Goal: Information Seeking & Learning: Learn about a topic

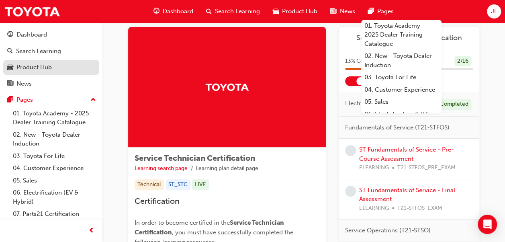
scroll to position [15, 0]
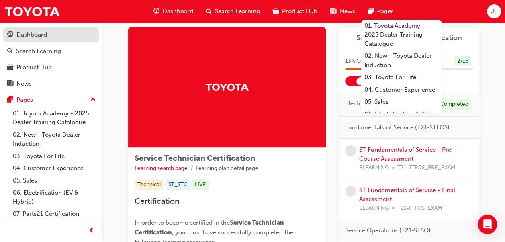
click at [38, 35] on div "Dashboard" at bounding box center [31, 34] width 31 height 9
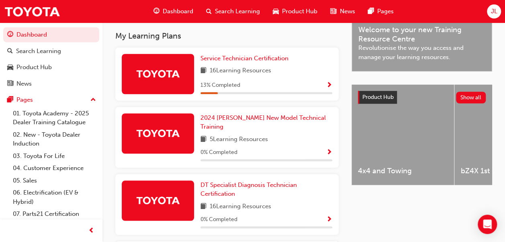
scroll to position [254, 0]
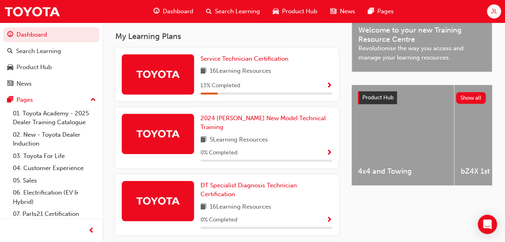
click at [318, 84] on div "13 % Completed" at bounding box center [266, 86] width 132 height 10
click at [330, 89] on span "Show Progress" at bounding box center [329, 85] width 6 height 7
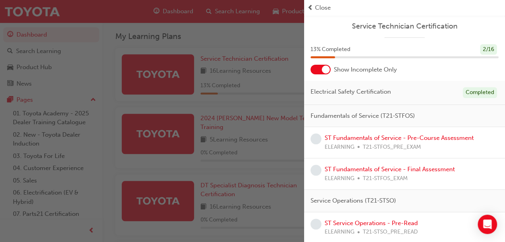
scroll to position [23, 0]
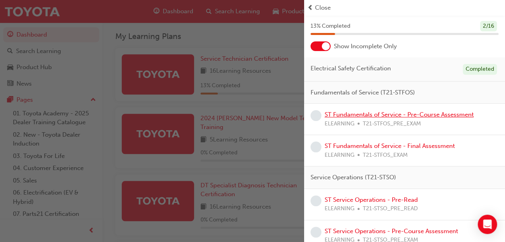
click at [383, 113] on link "ST Fundamentals of Service - Pre-Course Assessment" at bounding box center [399, 114] width 149 height 7
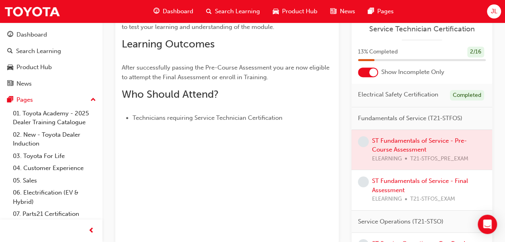
scroll to position [127, 0]
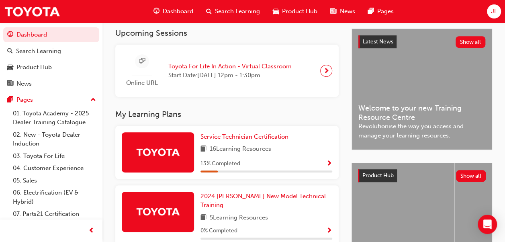
scroll to position [177, 0]
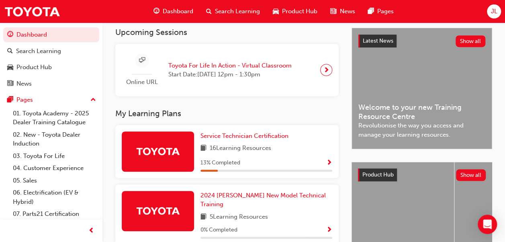
click at [319, 166] on div "13 % Completed" at bounding box center [266, 163] width 132 height 10
click at [330, 163] on span "Show Progress" at bounding box center [329, 162] width 6 height 7
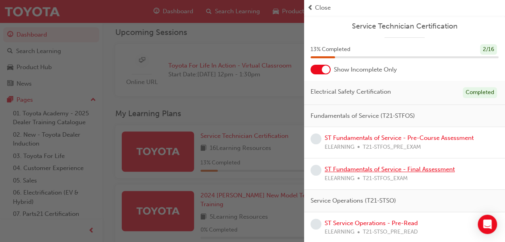
click at [406, 169] on link "ST Fundamentals of Service - Final Assessment" at bounding box center [390, 168] width 130 height 7
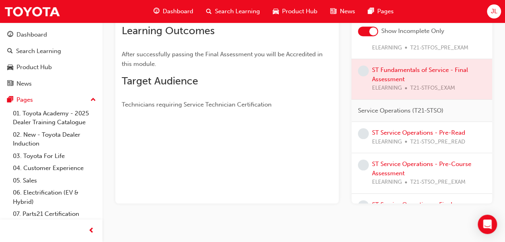
scroll to position [114, 0]
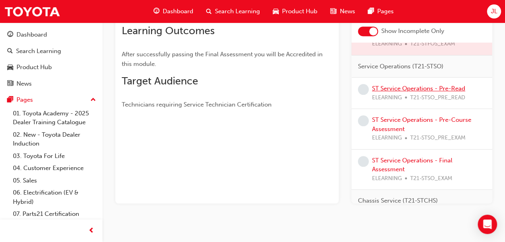
click at [439, 92] on link "ST Service Operations - Pre-Read" at bounding box center [418, 88] width 93 height 7
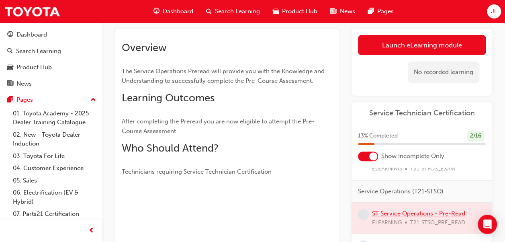
scroll to position [44, 0]
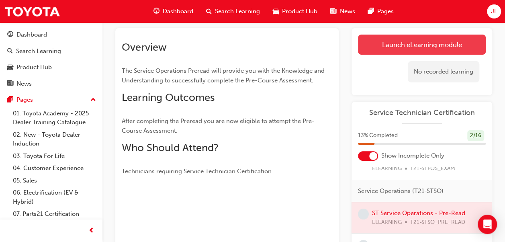
click at [435, 47] on link "Launch eLearning module" at bounding box center [422, 45] width 128 height 20
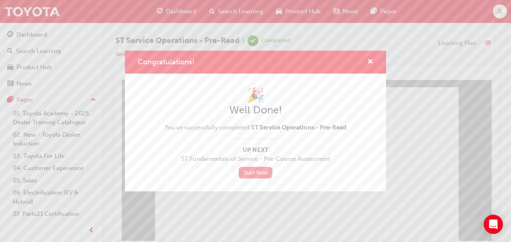
click at [264, 172] on link "Start Now" at bounding box center [256, 173] width 34 height 12
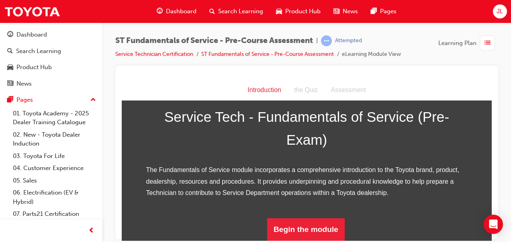
scroll to position [130, 0]
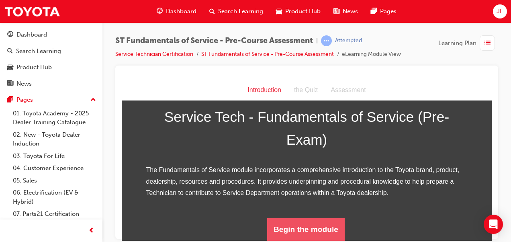
click at [307, 228] on button "Begin the module" at bounding box center [306, 229] width 78 height 22
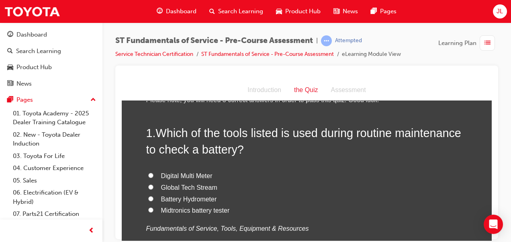
scroll to position [29, 0]
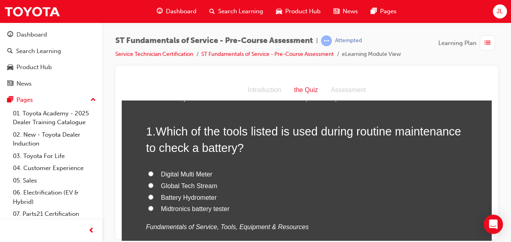
click at [148, 206] on input "Midtronics battery tester" at bounding box center [150, 207] width 5 height 5
radio input "true"
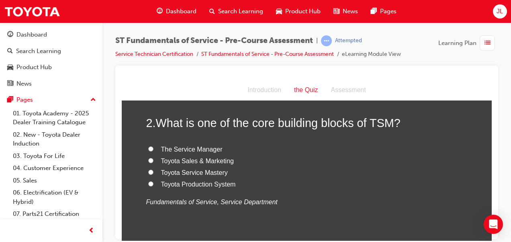
scroll to position [224, 0]
click at [150, 184] on label "Toyota Production System" at bounding box center [306, 185] width 321 height 12
click at [150, 184] on input "Toyota Production System" at bounding box center [150, 183] width 5 height 5
radio input "true"
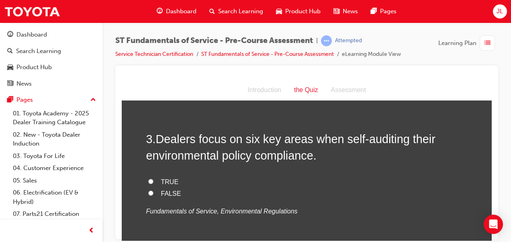
scroll to position [378, 0]
click at [148, 180] on input "TRUE" at bounding box center [150, 181] width 5 height 5
radio input "true"
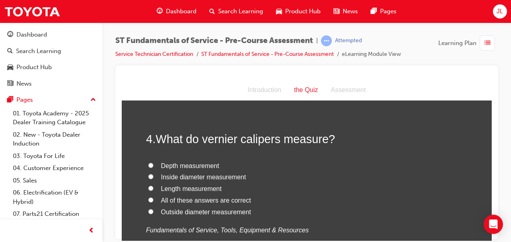
scroll to position [545, 0]
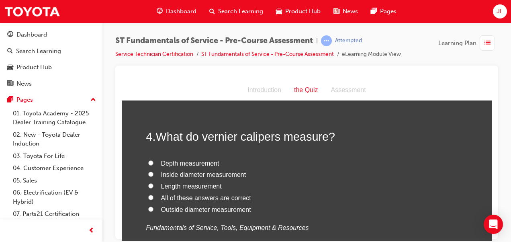
click at [148, 195] on input "All of these answers are correct" at bounding box center [150, 196] width 5 height 5
radio input "true"
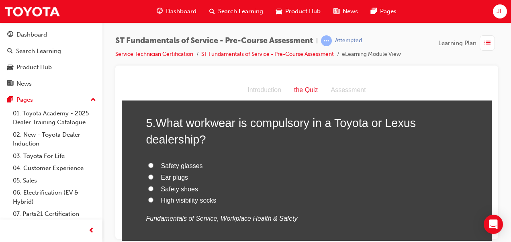
scroll to position [743, 0]
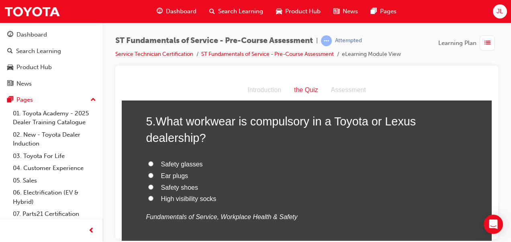
click at [146, 182] on label "Safety shoes" at bounding box center [306, 188] width 321 height 12
click at [148, 184] on input "Safety shoes" at bounding box center [150, 186] width 5 height 5
radio input "true"
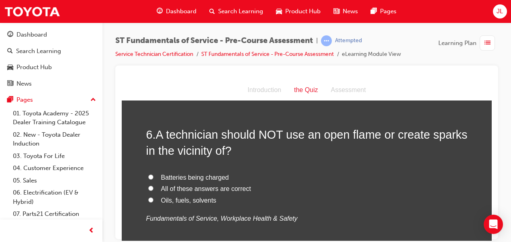
scroll to position [919, 0]
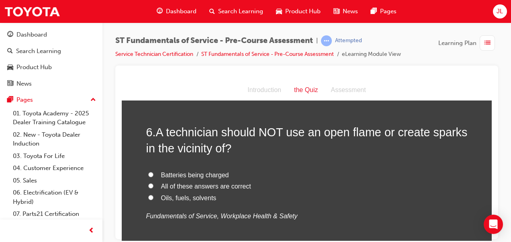
click at [148, 183] on input "All of these answers are correct" at bounding box center [150, 185] width 5 height 5
radio input "true"
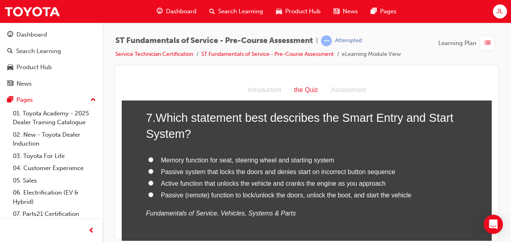
scroll to position [1109, 0]
click at [150, 182] on label "Active function that unlocks the vehicle and cranks the engine as you approach" at bounding box center [306, 184] width 321 height 12
click at [150, 182] on input "Active function that unlocks the vehicle and cranks the engine as you approach" at bounding box center [150, 182] width 5 height 5
radio input "true"
click at [148, 192] on input "Passive (remote) function to lock/unlock the doors, unlock the boot, and start …" at bounding box center [150, 194] width 5 height 5
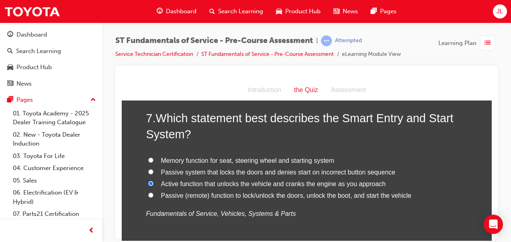
radio input "true"
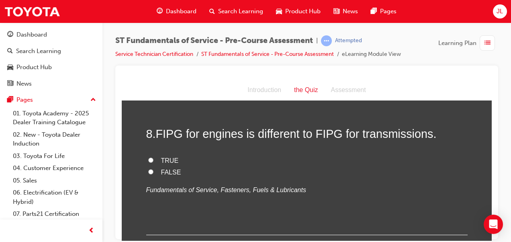
scroll to position [1280, 0]
click at [156, 160] on label "TRUE" at bounding box center [306, 160] width 321 height 12
click at [153, 160] on input "TRUE" at bounding box center [150, 159] width 5 height 5
radio input "true"
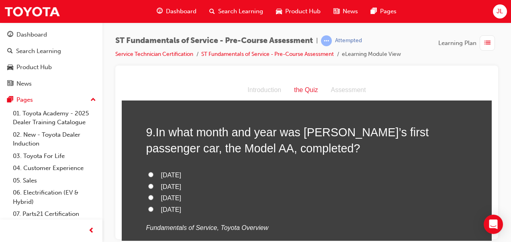
scroll to position [1429, 0]
click at [181, 175] on span "[DATE]" at bounding box center [171, 174] width 20 height 7
click at [153, 175] on input "[DATE]" at bounding box center [150, 173] width 5 height 5
radio input "true"
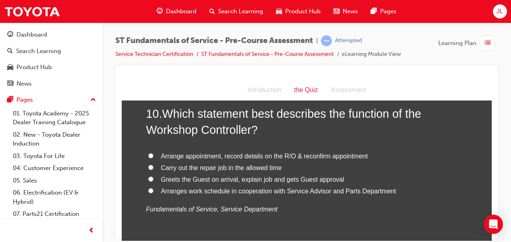
scroll to position [1635, 0]
click at [302, 189] on span "Arranges work schedule in cooperation with Service Advisor and Parts Department" at bounding box center [278, 190] width 235 height 7
click at [153, 189] on input "Arranges work schedule in cooperation with Service Advisor and Parts Department" at bounding box center [150, 189] width 5 height 5
radio input "true"
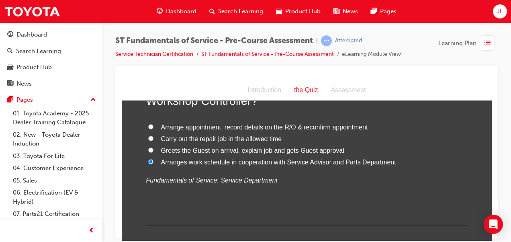
scroll to position [1707, 0]
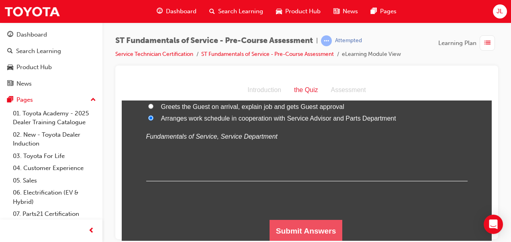
click at [285, 229] on button "Submit Answers" at bounding box center [306, 230] width 73 height 22
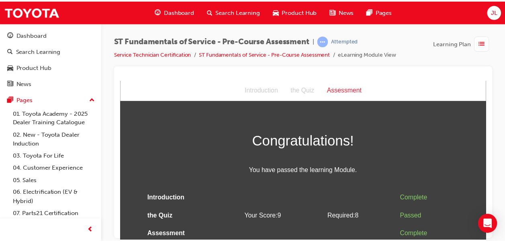
scroll to position [2, 0]
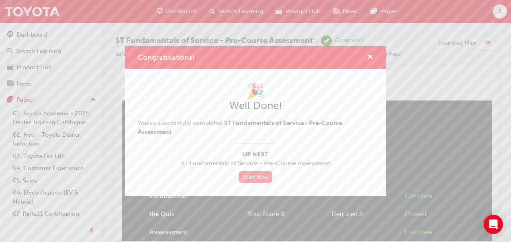
click at [261, 178] on link "Start Now" at bounding box center [256, 177] width 34 height 12
click at [263, 177] on link "Start Now" at bounding box center [256, 177] width 34 height 12
click at [249, 175] on link "Start Now" at bounding box center [256, 177] width 34 height 12
click at [372, 55] on span "cross-icon" at bounding box center [370, 57] width 6 height 7
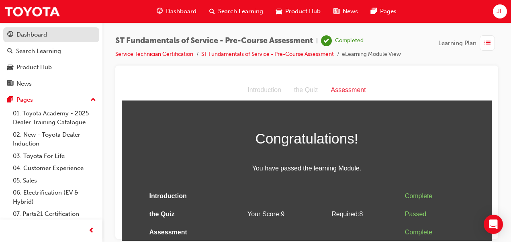
click at [41, 34] on div "Dashboard" at bounding box center [31, 34] width 31 height 9
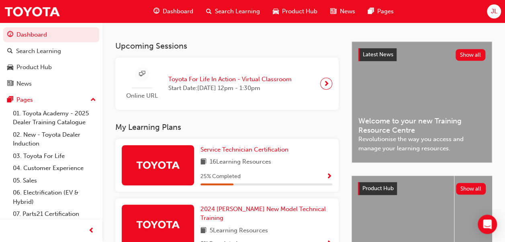
scroll to position [167, 0]
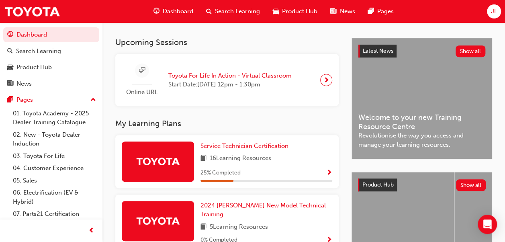
click at [328, 174] on span "Show Progress" at bounding box center [329, 172] width 6 height 7
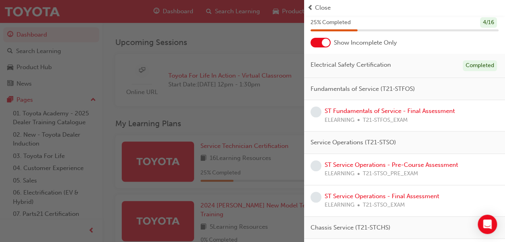
scroll to position [25, 0]
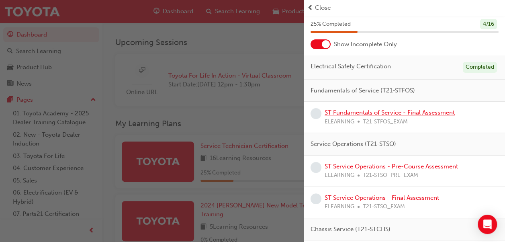
click at [365, 114] on link "ST Fundamentals of Service - Final Assessment" at bounding box center [390, 112] width 130 height 7
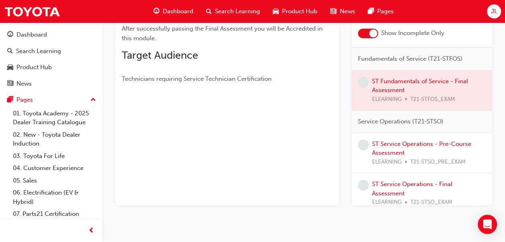
scroll to position [20, 0]
click at [381, 86] on div at bounding box center [421, 91] width 141 height 40
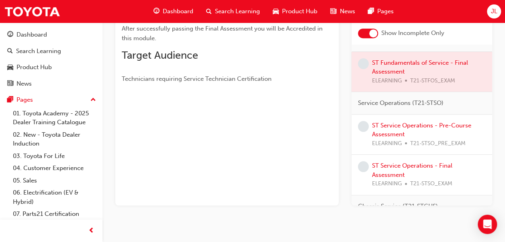
scroll to position [43, 0]
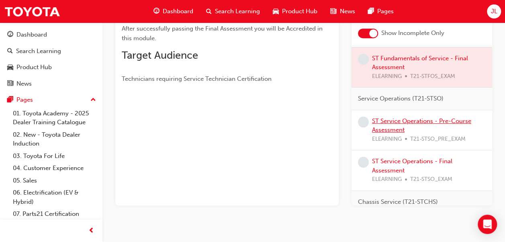
click at [379, 130] on link "ST Service Operations - Pre-Course Assessment" at bounding box center [421, 125] width 99 height 16
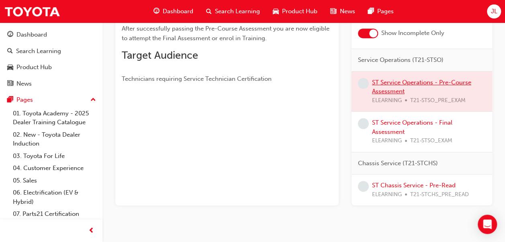
scroll to position [83, 0]
click at [379, 130] on link "ST Service Operations - Final Assessment" at bounding box center [412, 126] width 80 height 16
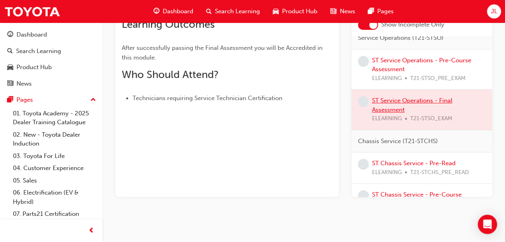
scroll to position [96, 0]
click at [383, 166] on link "ST Chassis Service - Pre-Read" at bounding box center [414, 162] width 84 height 7
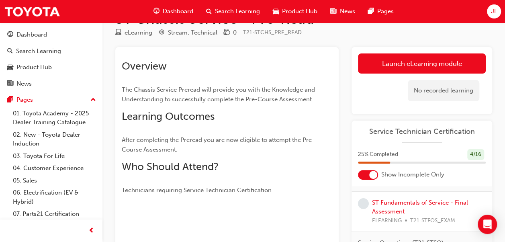
scroll to position [8, 0]
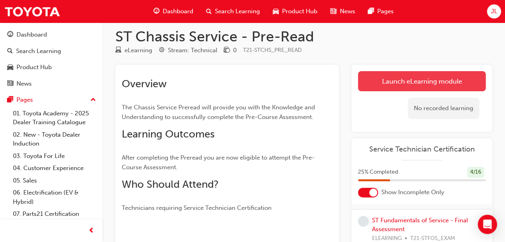
click at [458, 78] on link "Launch eLearning module" at bounding box center [422, 81] width 128 height 20
